Goal: Communication & Community: Answer question/provide support

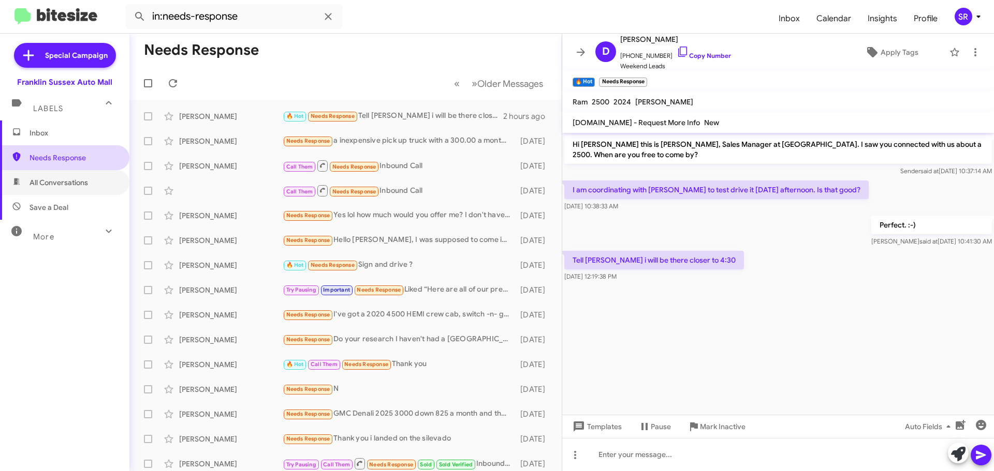
drag, startPoint x: 53, startPoint y: 181, endPoint x: 57, endPoint y: 162, distance: 19.5
click at [54, 181] on span "All Conversations" at bounding box center [58, 183] width 58 height 10
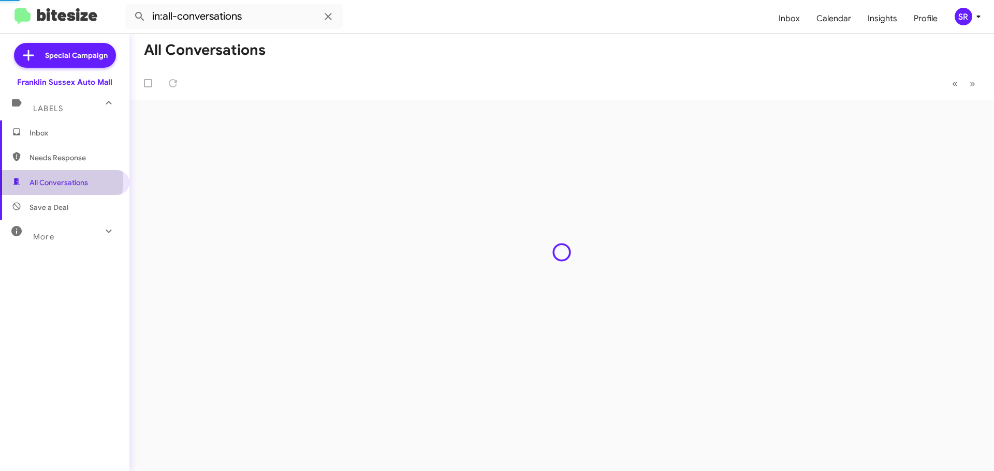
click at [57, 151] on span "Needs Response" at bounding box center [64, 157] width 129 height 25
type input "in:needs-response"
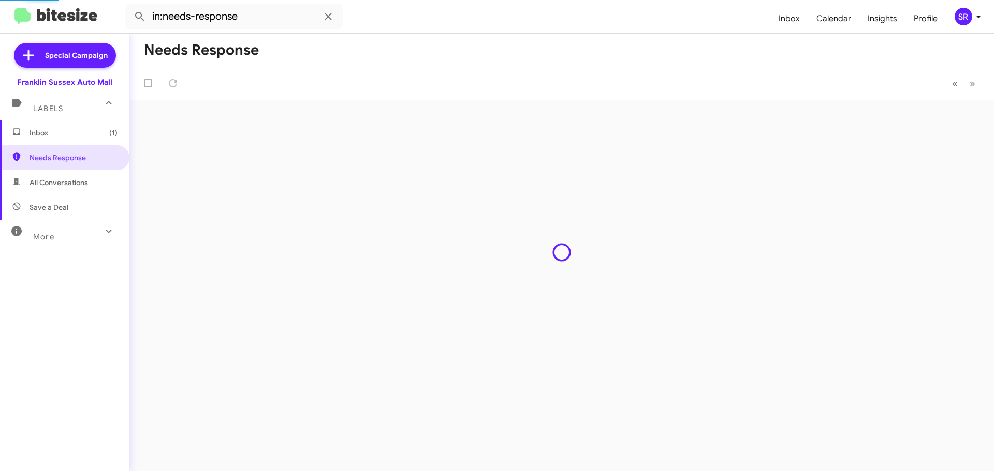
click at [43, 136] on span "Inbox (1)" at bounding box center [73, 133] width 88 height 10
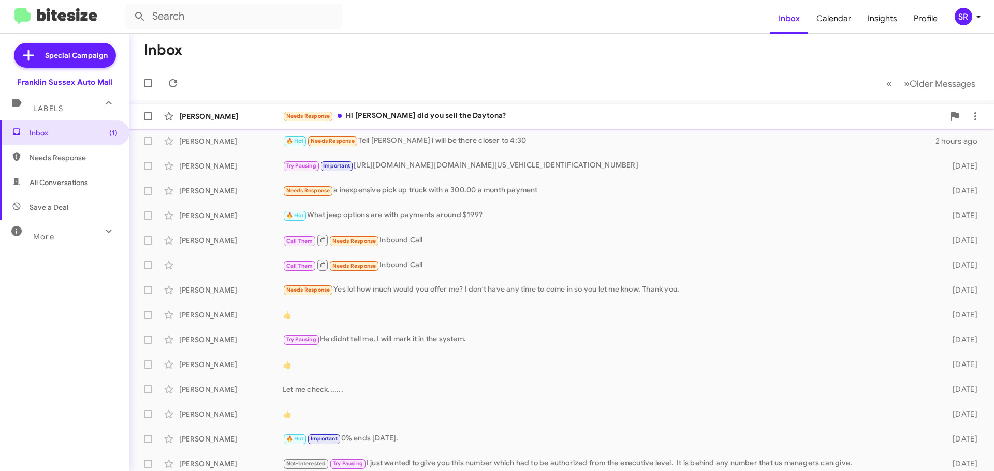
click at [360, 117] on div "Needs Response Hi [PERSON_NAME] did you sell the Daytona?" at bounding box center [613, 116] width 661 height 12
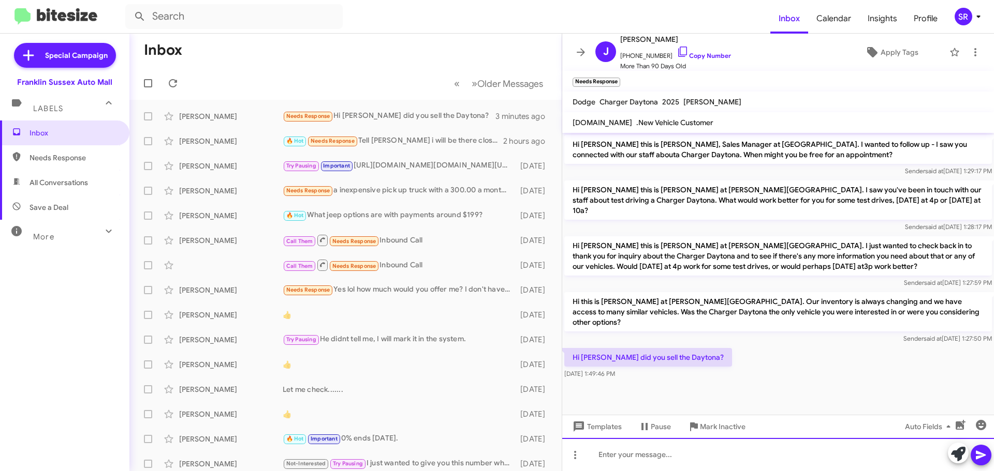
click at [644, 458] on div at bounding box center [778, 454] width 432 height 33
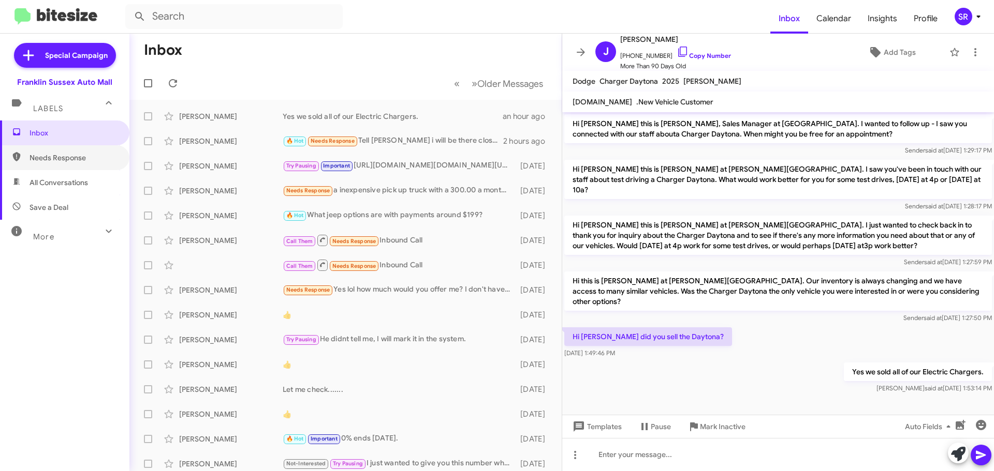
drag, startPoint x: 42, startPoint y: 155, endPoint x: 21, endPoint y: 183, distance: 34.8
click at [42, 155] on span "Needs Response" at bounding box center [73, 158] width 88 height 10
type input "in:needs-response"
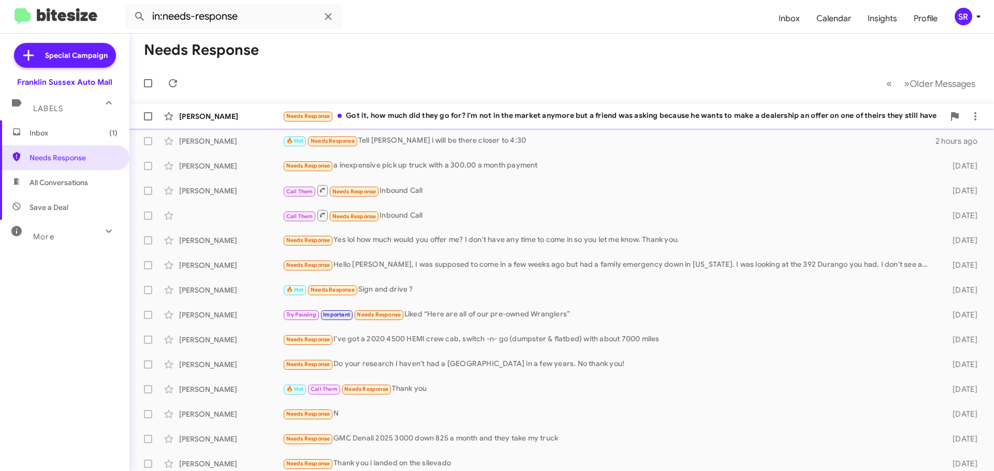
click at [407, 112] on div "Needs Response Got it, how much did they go for? I'm not in the market anymore …" at bounding box center [613, 116] width 661 height 12
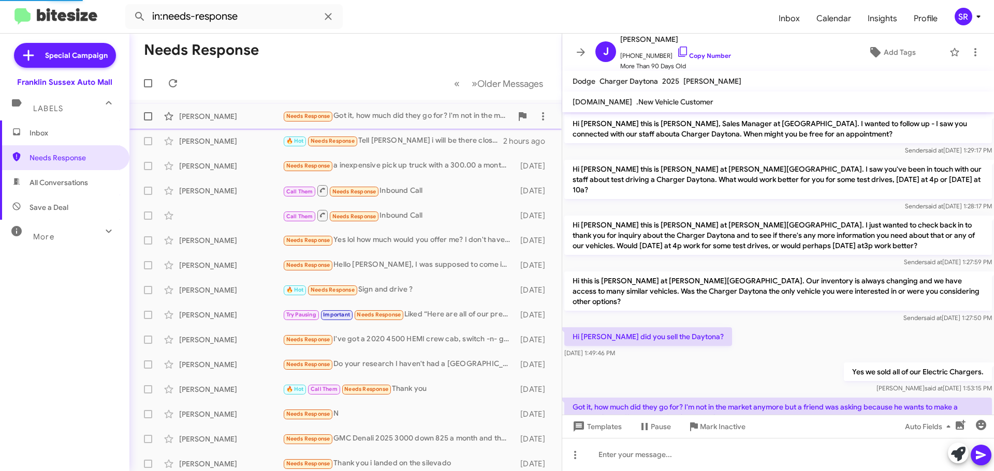
scroll to position [34, 0]
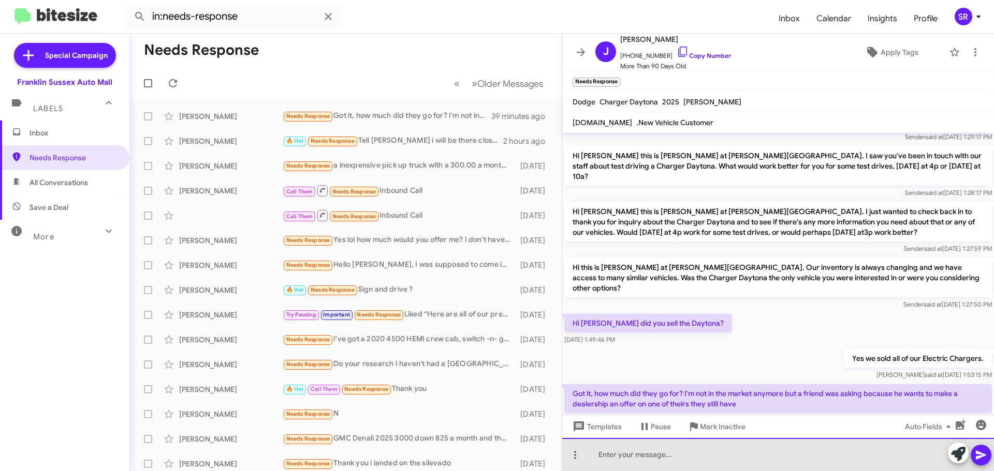
click at [726, 450] on div at bounding box center [778, 454] width 432 height 33
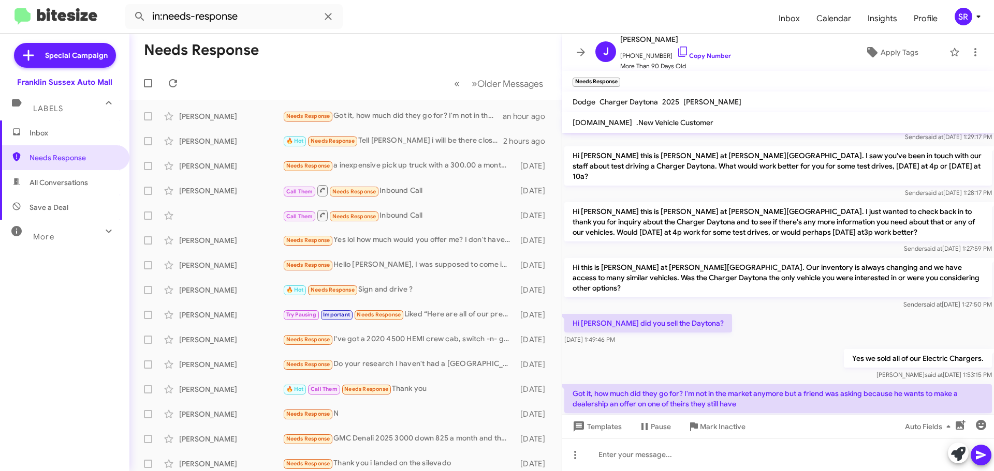
click at [56, 138] on span "Inbox" at bounding box center [64, 133] width 129 height 25
